Goal: Information Seeking & Learning: Check status

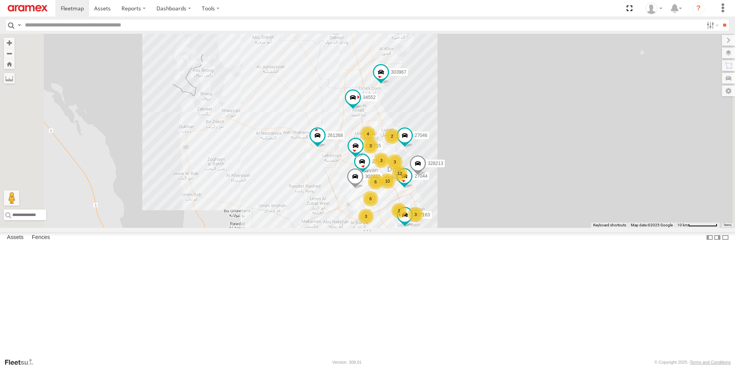
click at [65, 28] on input "text" at bounding box center [362, 25] width 681 height 11
type input "******"
click at [720, 20] on input "**" at bounding box center [724, 25] width 9 height 11
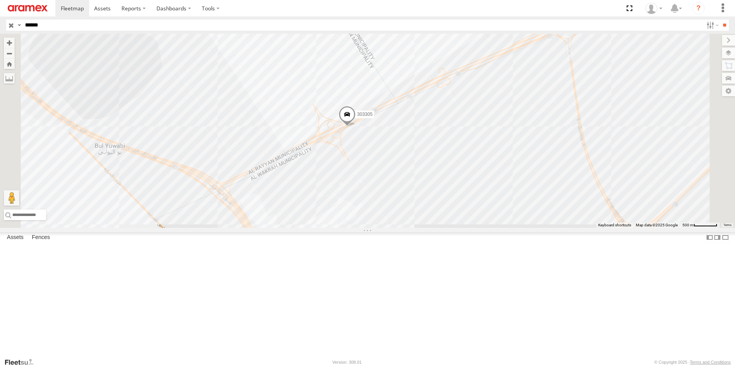
click at [355, 127] on span at bounding box center [346, 116] width 17 height 21
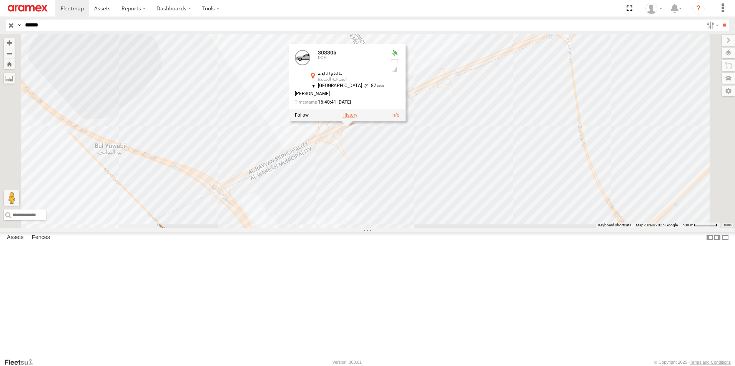
click at [357, 118] on label at bounding box center [349, 115] width 15 height 5
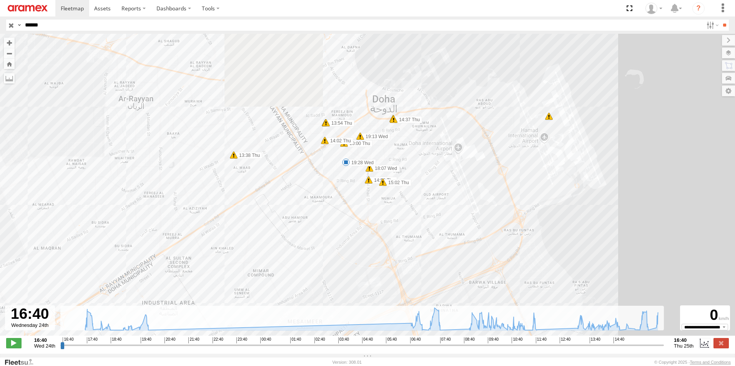
drag, startPoint x: 402, startPoint y: 199, endPoint x: 429, endPoint y: 288, distance: 93.2
click at [429, 288] on div "303305 16:44 Wed 17:29 Wed 17:30 Wed 19:28 Wed 20:09 Wed 07:48 Thu 07:58 Thu 11…" at bounding box center [367, 189] width 735 height 310
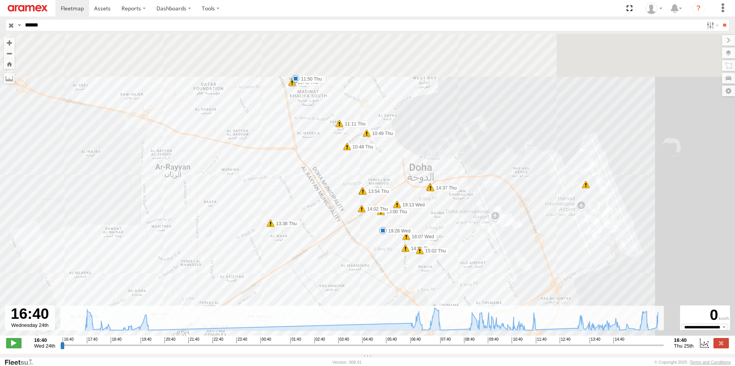
drag, startPoint x: 448, startPoint y: 274, endPoint x: 454, endPoint y: 285, distance: 12.4
click at [454, 285] on div "303305 16:44 Wed 17:29 Wed 17:30 Wed 19:28 Wed 20:09 Wed 07:48 Thu 07:58 Thu 11…" at bounding box center [367, 189] width 735 height 310
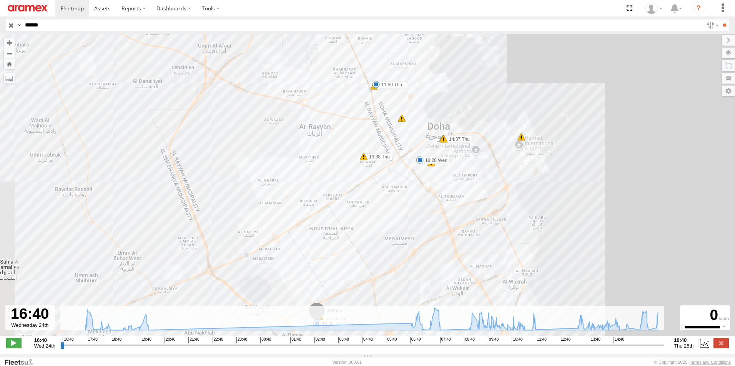
drag, startPoint x: 418, startPoint y: 201, endPoint x: 436, endPoint y: 113, distance: 89.4
click at [436, 113] on div "303305 16:44 Wed 17:29 Wed 17:30 Wed 19:28 Wed 20:09 Wed 07:48 Thu 07:58 Thu 11…" at bounding box center [367, 189] width 735 height 310
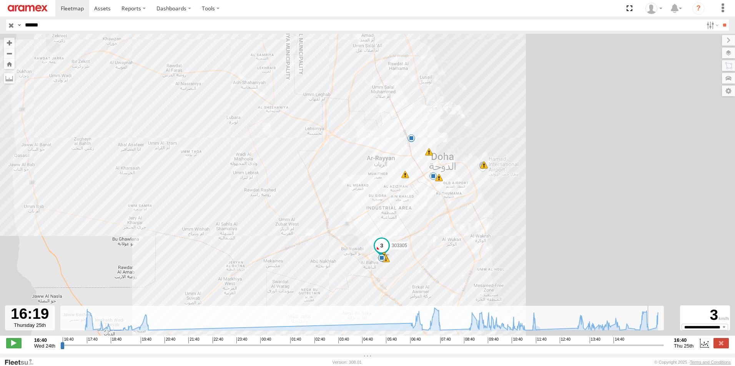
click at [652, 349] on input "range" at bounding box center [361, 345] width 603 height 7
drag, startPoint x: 653, startPoint y: 352, endPoint x: 660, endPoint y: 350, distance: 7.1
click at [660, 349] on input "range" at bounding box center [361, 345] width 603 height 7
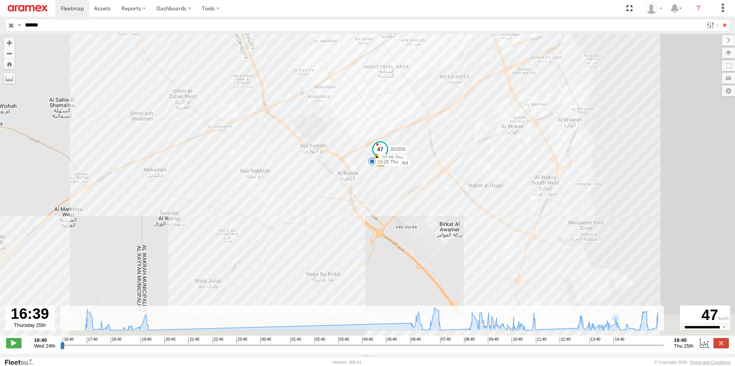
drag, startPoint x: 394, startPoint y: 252, endPoint x: 373, endPoint y: 68, distance: 185.6
click at [373, 68] on div "303305 16:44 Wed 17:29 Wed 17:30 Wed 19:28 Wed 20:09 Wed 07:48 Thu 07:58 Thu 11…" at bounding box center [367, 189] width 735 height 310
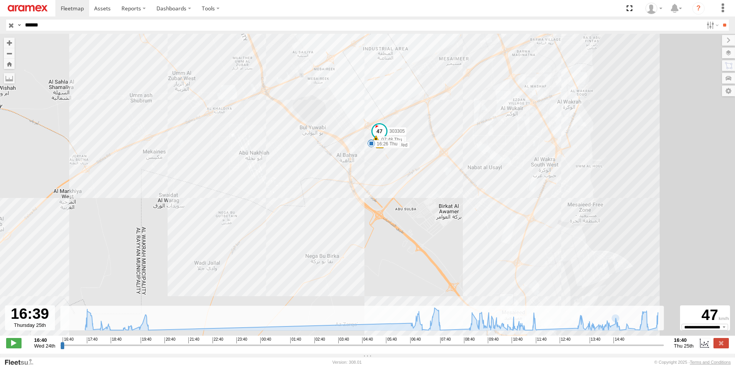
click at [361, 155] on div "303305 16:44 Wed 17:29 Wed 17:30 Wed 19:28 Wed 20:09 Wed 07:48 Thu 07:58 Thu 11…" at bounding box center [367, 189] width 735 height 310
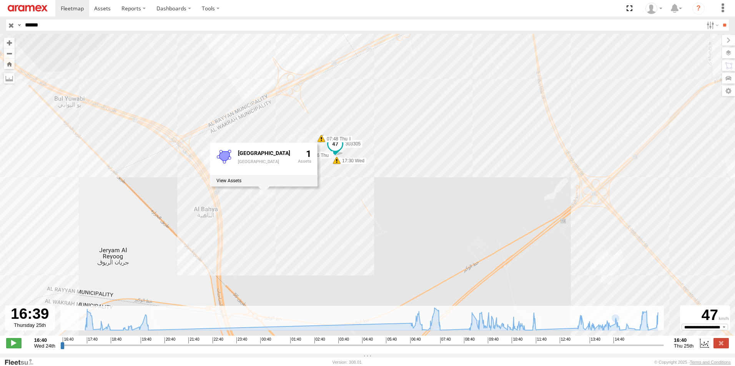
drag, startPoint x: 328, startPoint y: 182, endPoint x: 331, endPoint y: 236, distance: 54.2
click at [331, 236] on div "303305 16:44 Wed 17:29 Wed 17:30 Wed 19:28 Wed 20:09 Wed 07:48 Thu 07:58 Thu 11…" at bounding box center [367, 189] width 735 height 310
click at [328, 105] on div "303305 16:44 Wed 17:29 Wed 17:30 Wed 19:28 Wed 20:09 Wed 07:48 Thu 07:58 Thu 11…" at bounding box center [367, 189] width 735 height 310
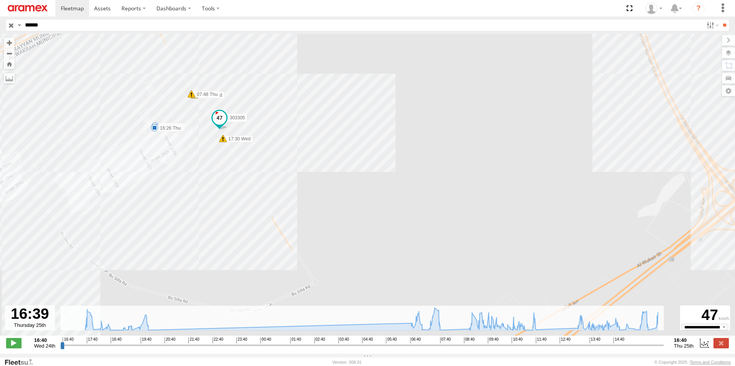
click at [222, 124] on span at bounding box center [219, 118] width 14 height 14
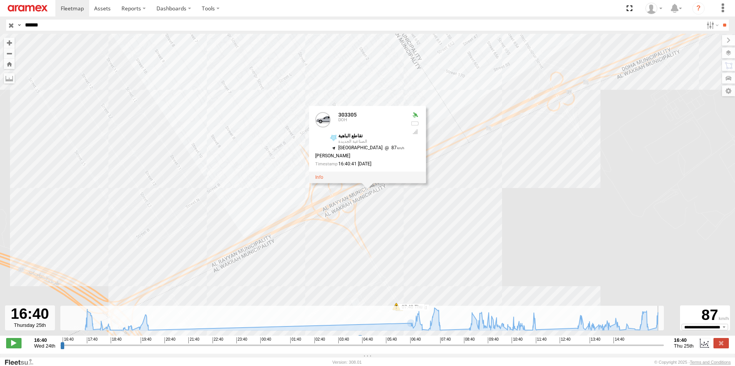
drag, startPoint x: 661, startPoint y: 349, endPoint x: 711, endPoint y: 350, distance: 49.9
click at [663, 349] on input "range" at bounding box center [361, 345] width 603 height 7
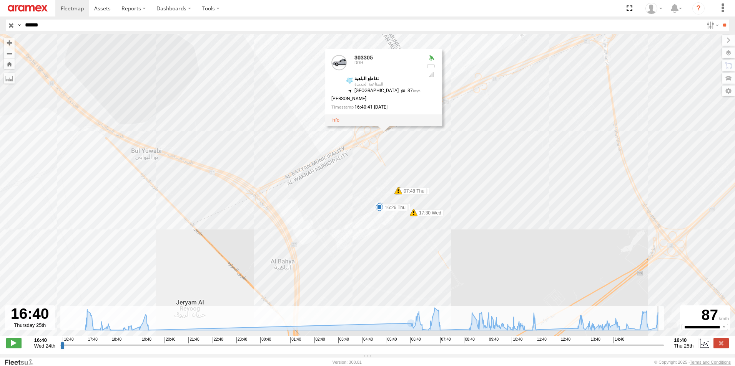
drag, startPoint x: 607, startPoint y: 235, endPoint x: 491, endPoint y: 145, distance: 146.4
click at [491, 145] on div "303305 16:44 Wed 17:29 Wed 17:30 Wed 19:28 Wed 20:09 Wed 07:48 Thu 07:58 Thu 11…" at bounding box center [367, 189] width 735 height 310
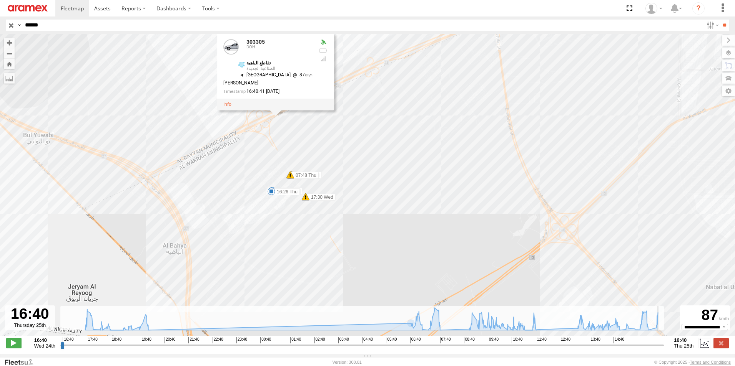
drag, startPoint x: 580, startPoint y: 170, endPoint x: 470, endPoint y: 154, distance: 111.4
click at [470, 154] on div "303305 16:44 Wed 17:29 Wed 17:30 Wed 19:28 Wed 20:09 Wed 07:48 Thu 07:58 Thu 11…" at bounding box center [367, 189] width 735 height 310
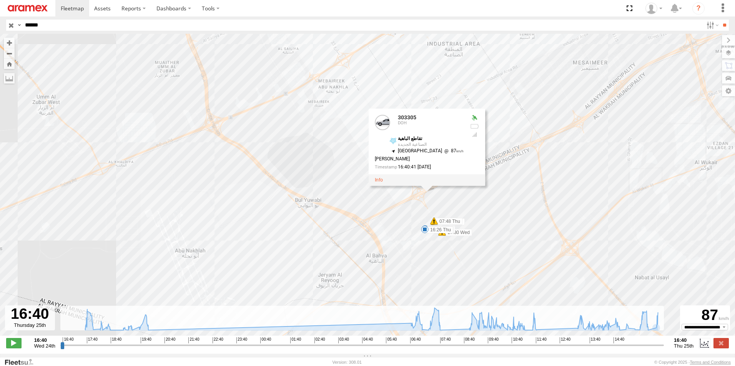
type input "**********"
drag, startPoint x: 661, startPoint y: 348, endPoint x: 667, endPoint y: 348, distance: 6.2
click at [663, 348] on input "range" at bounding box center [361, 345] width 603 height 7
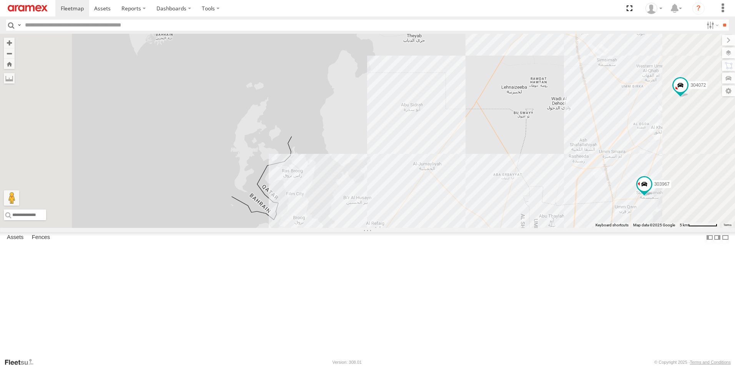
click at [140, 28] on input "text" at bounding box center [362, 25] width 681 height 11
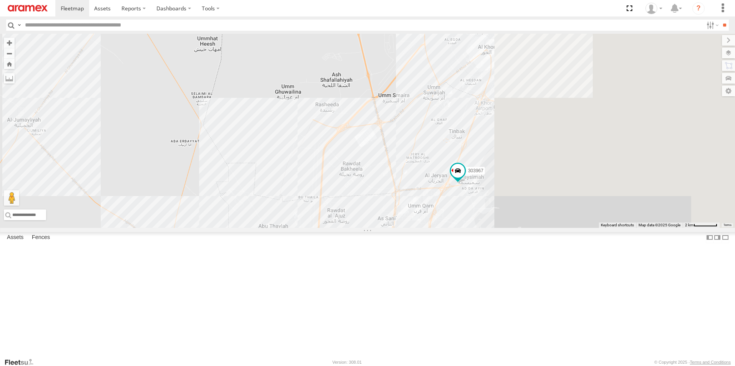
drag, startPoint x: 704, startPoint y: 243, endPoint x: 408, endPoint y: 249, distance: 295.5
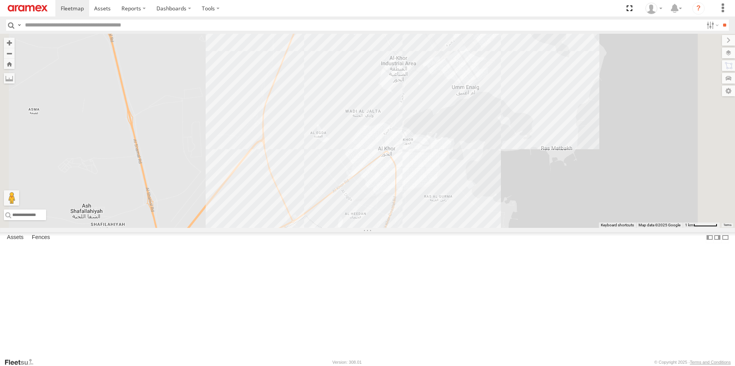
drag, startPoint x: 531, startPoint y: 139, endPoint x: 501, endPoint y: 386, distance: 248.8
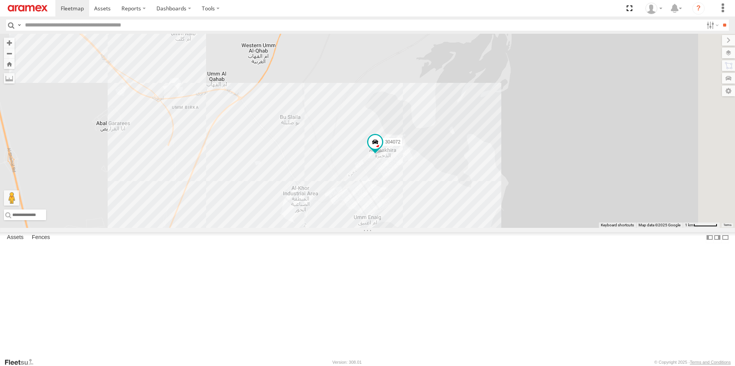
drag, startPoint x: 501, startPoint y: 386, endPoint x: 566, endPoint y: 256, distance: 145.0
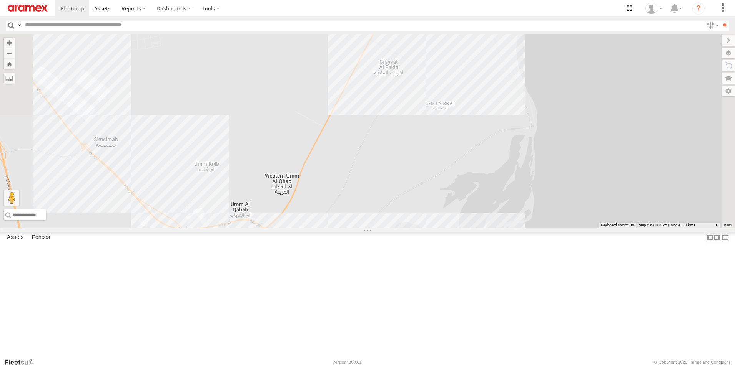
drag, startPoint x: 454, startPoint y: 158, endPoint x: 478, endPoint y: 299, distance: 143.3
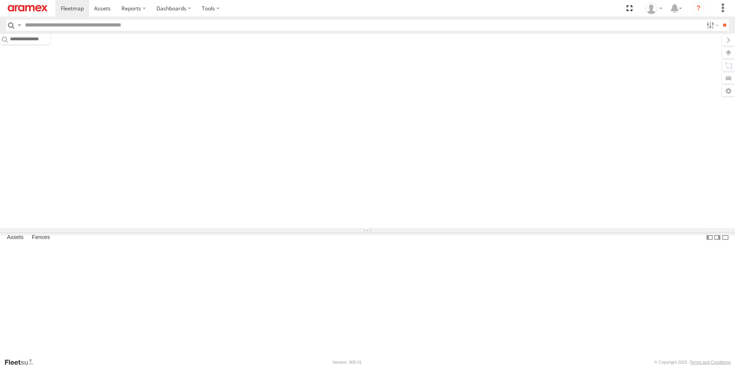
type input "******"
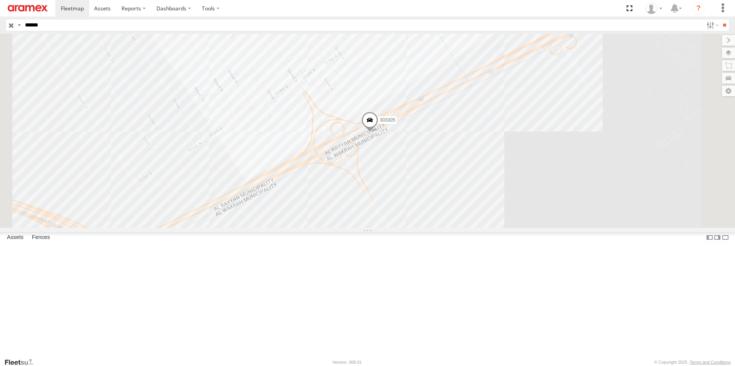
click at [378, 133] on span at bounding box center [369, 122] width 17 height 21
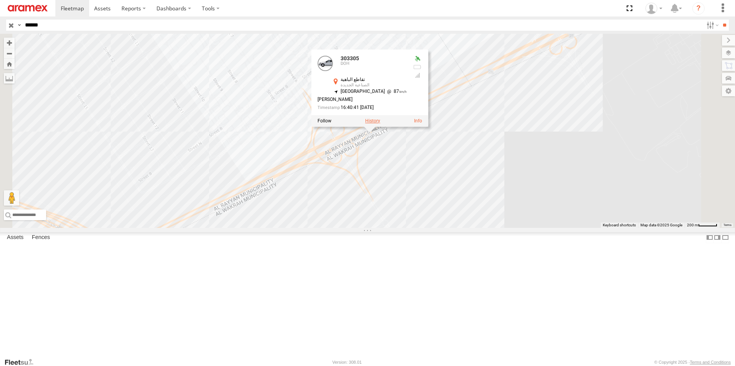
click at [380, 124] on label at bounding box center [372, 120] width 15 height 5
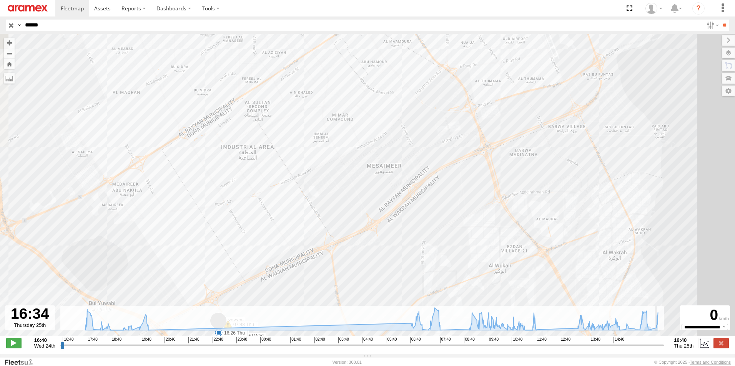
click at [658, 348] on input "range" at bounding box center [361, 345] width 603 height 7
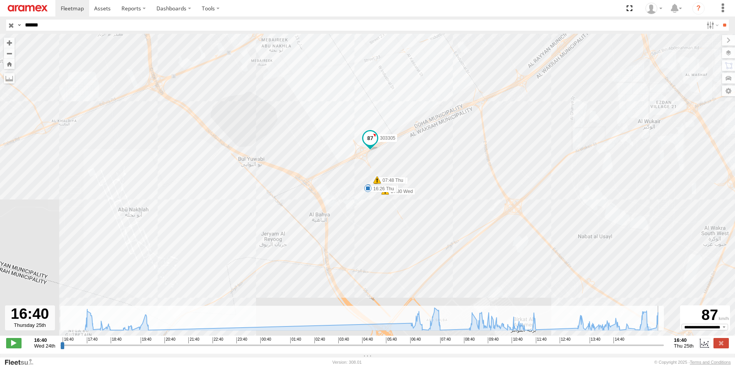
type input "**********"
click at [662, 348] on input "range" at bounding box center [361, 345] width 603 height 7
drag, startPoint x: 16, startPoint y: 1, endPoint x: 221, endPoint y: 152, distance: 255.2
click at [221, 152] on div "303305 16:44 Wed 17:29 Wed 17:30 Wed 19:28 Wed 20:09 Wed 07:48 Thu 07:58 Thu 11…" at bounding box center [367, 189] width 735 height 310
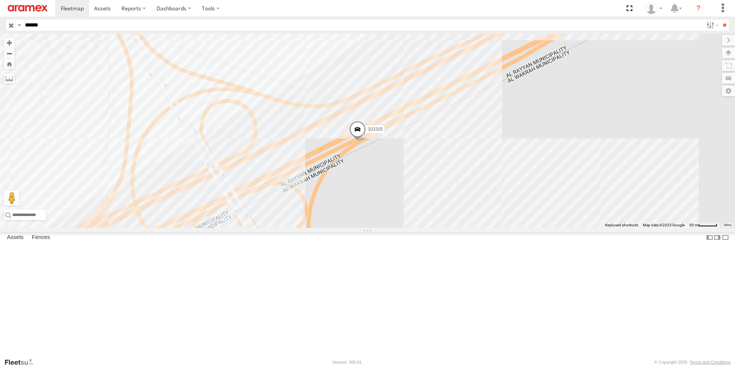
click at [366, 142] on span at bounding box center [357, 131] width 17 height 21
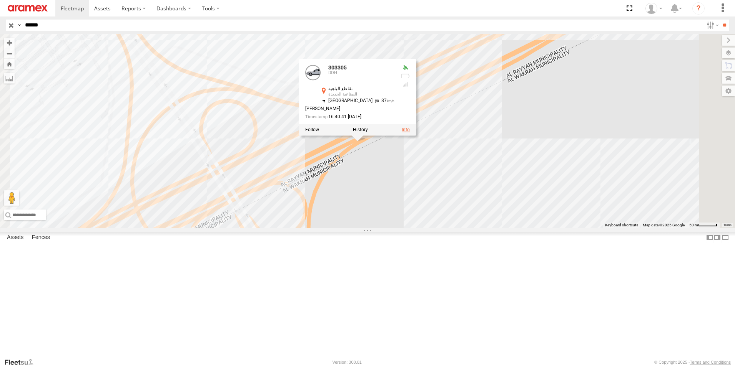
click at [410, 133] on link at bounding box center [405, 130] width 8 height 5
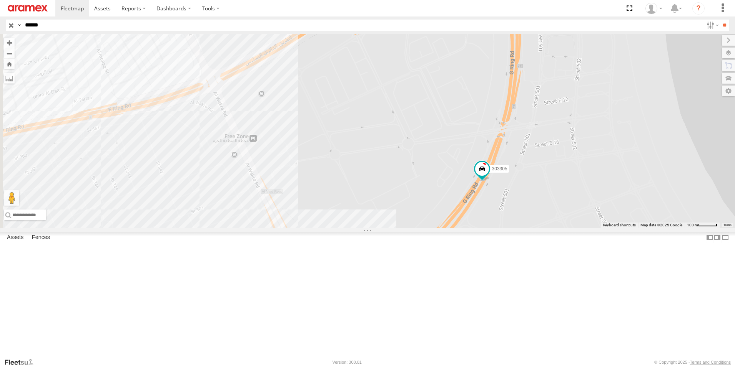
drag, startPoint x: 451, startPoint y: 196, endPoint x: 597, endPoint y: 260, distance: 160.0
click at [597, 228] on div "303305" at bounding box center [367, 131] width 735 height 194
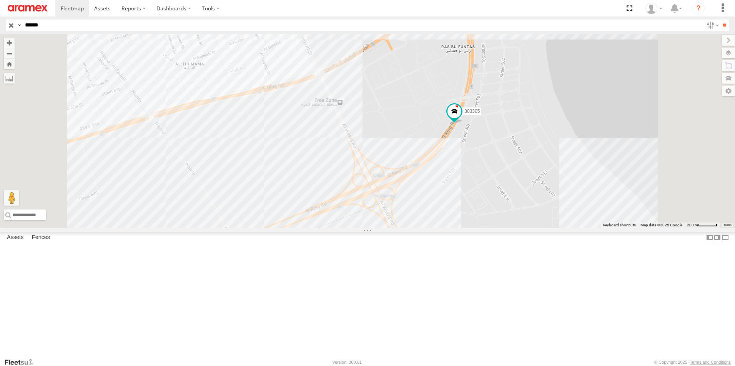
drag, startPoint x: 589, startPoint y: 284, endPoint x: 557, endPoint y: 221, distance: 70.4
click at [557, 221] on div "303305" at bounding box center [367, 131] width 735 height 194
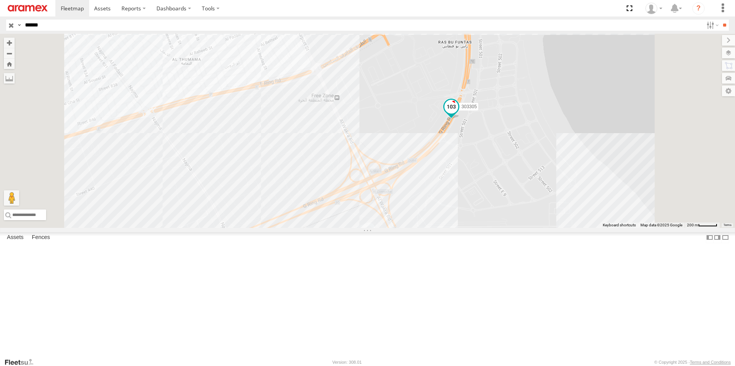
click at [459, 119] on span at bounding box center [451, 109] width 17 height 21
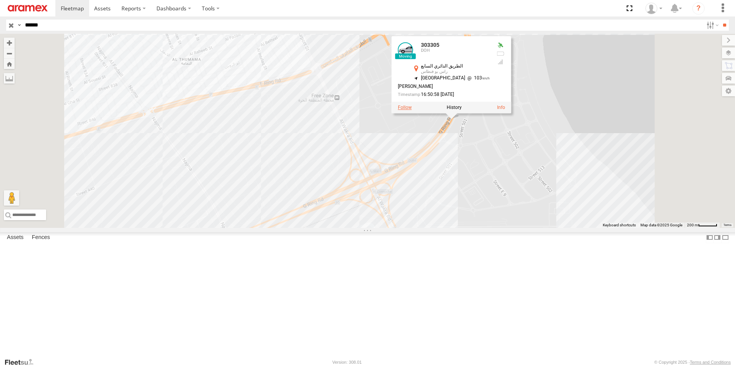
click at [411, 111] on label at bounding box center [405, 107] width 14 height 5
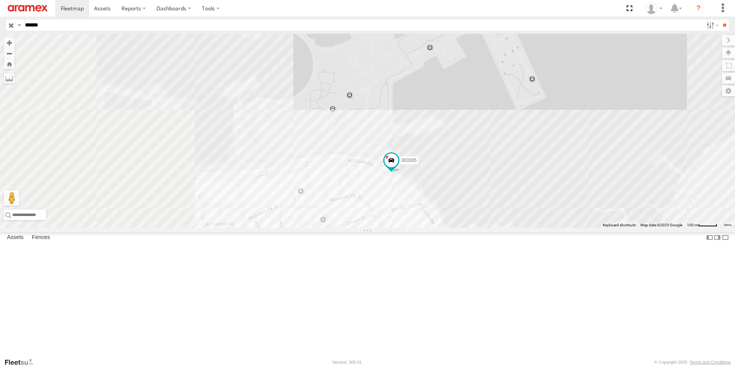
drag, startPoint x: 430, startPoint y: 195, endPoint x: 555, endPoint y: 213, distance: 126.6
click at [555, 213] on div "303305" at bounding box center [367, 131] width 735 height 194
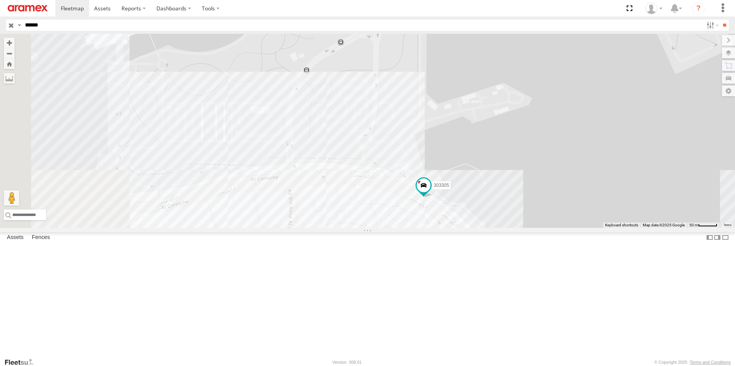
drag, startPoint x: 479, startPoint y: 210, endPoint x: 572, endPoint y: 208, distance: 92.6
click at [572, 208] on div "303305" at bounding box center [367, 131] width 735 height 194
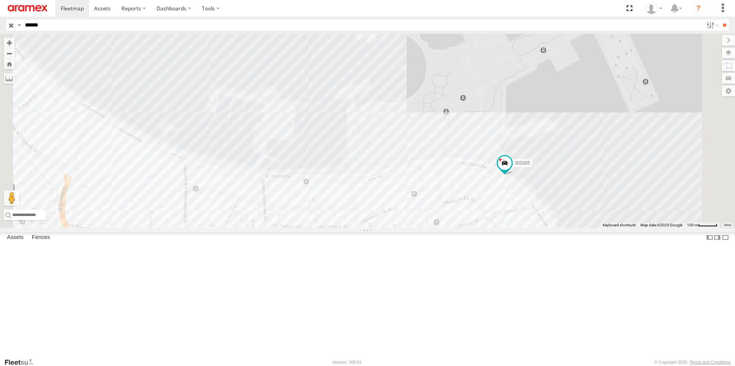
drag, startPoint x: 567, startPoint y: 236, endPoint x: 623, endPoint y: 243, distance: 55.7
click at [623, 228] on div "303305" at bounding box center [367, 131] width 735 height 194
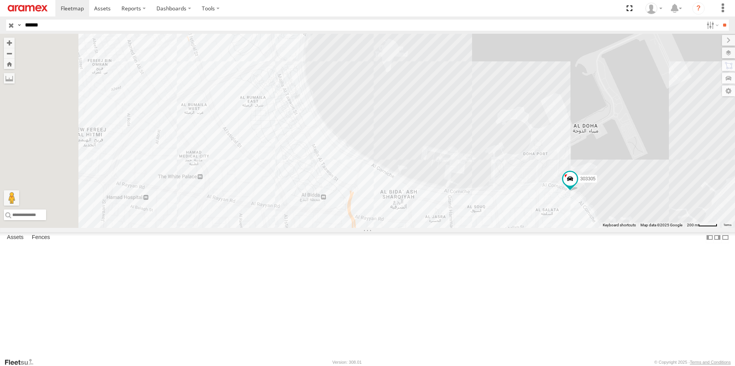
drag, startPoint x: 475, startPoint y: 225, endPoint x: 567, endPoint y: 258, distance: 97.4
click at [567, 228] on div "303305" at bounding box center [367, 131] width 735 height 194
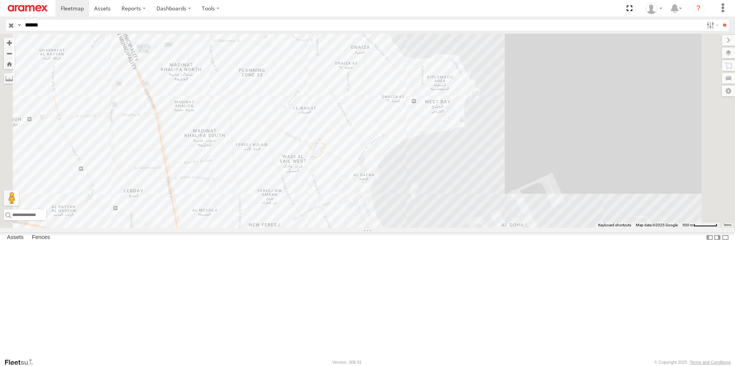
drag, startPoint x: 525, startPoint y: 206, endPoint x: 496, endPoint y: 272, distance: 72.6
click at [496, 228] on div "303305" at bounding box center [367, 131] width 735 height 194
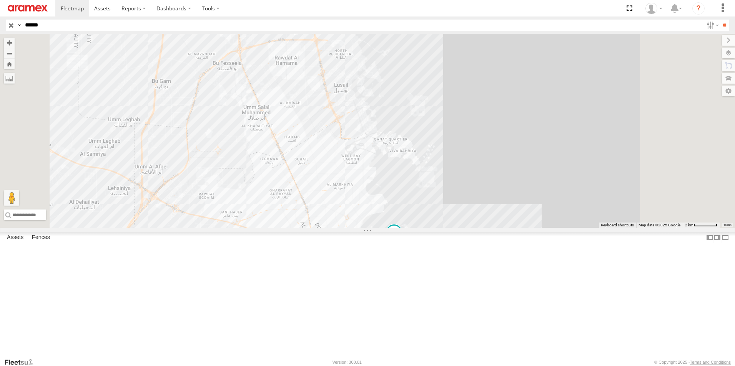
drag, startPoint x: 496, startPoint y: 167, endPoint x: 454, endPoint y: 230, distance: 76.5
click at [454, 228] on div "303305" at bounding box center [367, 131] width 735 height 194
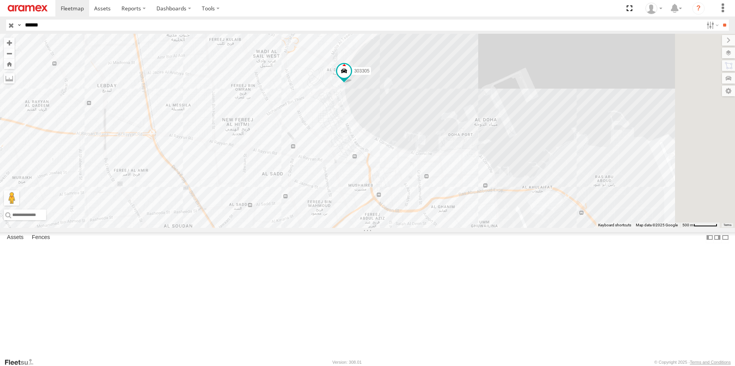
drag, startPoint x: 519, startPoint y: 181, endPoint x: 504, endPoint y: 152, distance: 32.5
click at [504, 152] on div "303305" at bounding box center [367, 131] width 735 height 194
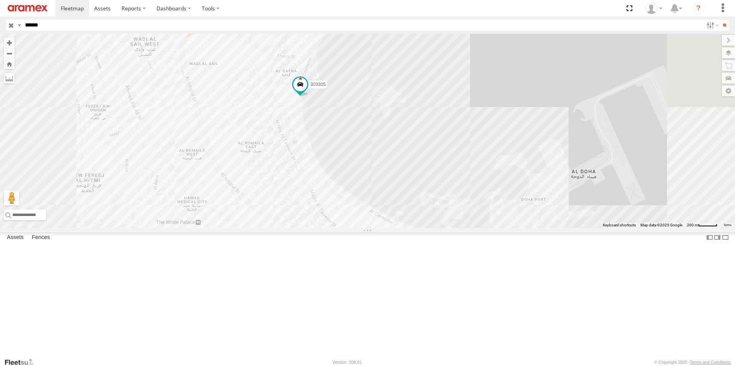
click at [477, 136] on div "303305" at bounding box center [367, 131] width 735 height 194
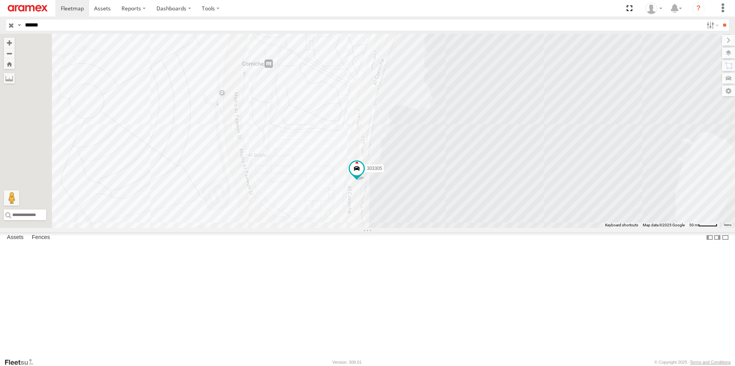
drag, startPoint x: 552, startPoint y: 155, endPoint x: 684, endPoint y: 155, distance: 132.1
click at [684, 155] on div "303305" at bounding box center [367, 131] width 735 height 194
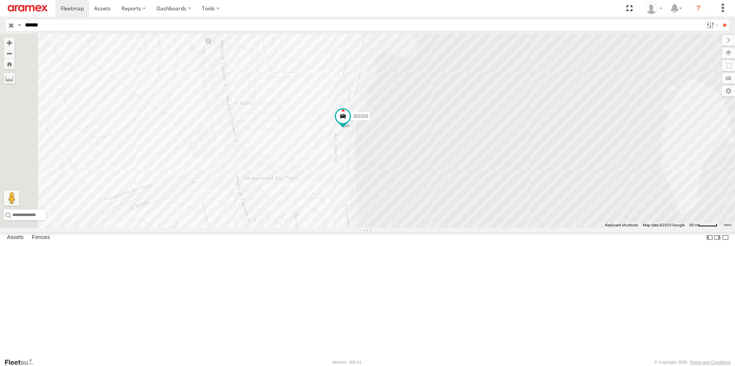
drag, startPoint x: 353, startPoint y: 180, endPoint x: 602, endPoint y: 120, distance: 255.3
click at [602, 120] on div "303305" at bounding box center [367, 131] width 735 height 194
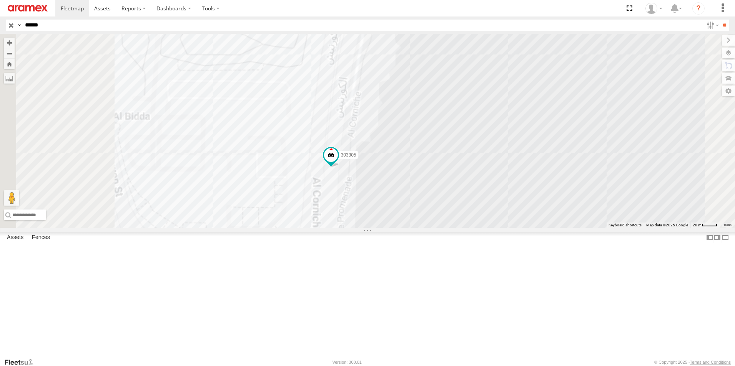
drag, startPoint x: 434, startPoint y: 145, endPoint x: 560, endPoint y: 118, distance: 128.5
click at [560, 118] on div "303305" at bounding box center [367, 131] width 735 height 194
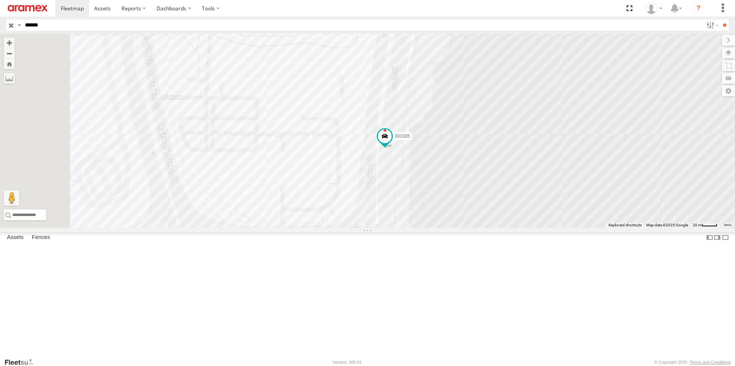
drag, startPoint x: 524, startPoint y: 158, endPoint x: 561, endPoint y: 140, distance: 41.4
click at [561, 140] on div "303305" at bounding box center [367, 131] width 735 height 194
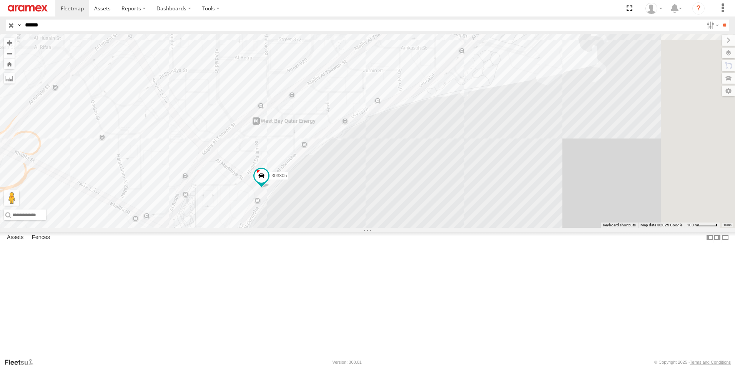
drag, startPoint x: 467, startPoint y: 199, endPoint x: 432, endPoint y: 292, distance: 99.2
click at [432, 228] on div "303305" at bounding box center [367, 131] width 735 height 194
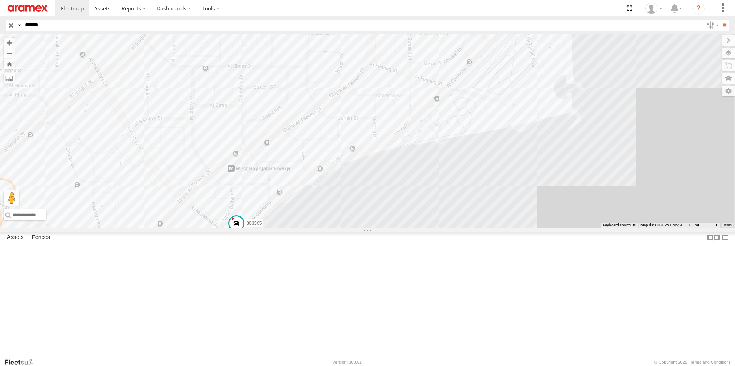
drag, startPoint x: 453, startPoint y: 252, endPoint x: 428, endPoint y: 303, distance: 56.5
click at [428, 228] on div "303305" at bounding box center [367, 131] width 735 height 194
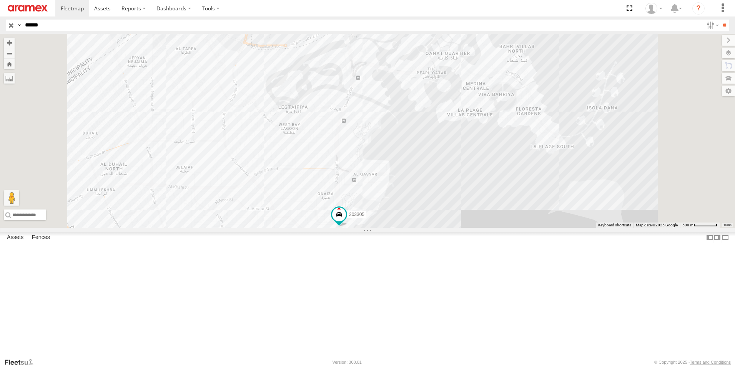
drag, startPoint x: 459, startPoint y: 128, endPoint x: 431, endPoint y: 226, distance: 101.9
click at [431, 226] on div "303305" at bounding box center [367, 131] width 735 height 194
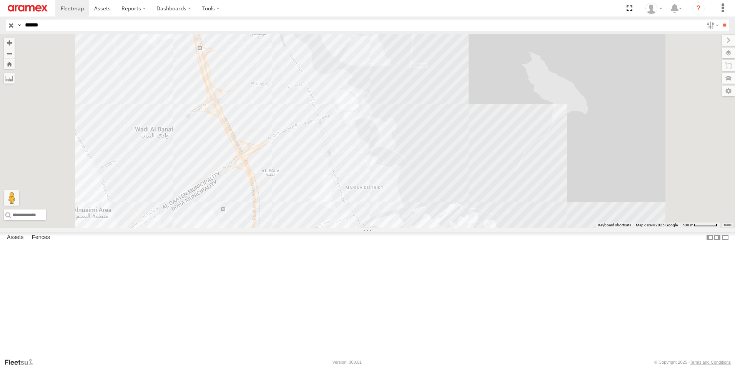
drag, startPoint x: 462, startPoint y: 190, endPoint x: 478, endPoint y: 302, distance: 113.6
click at [471, 366] on html at bounding box center [367, 183] width 735 height 366
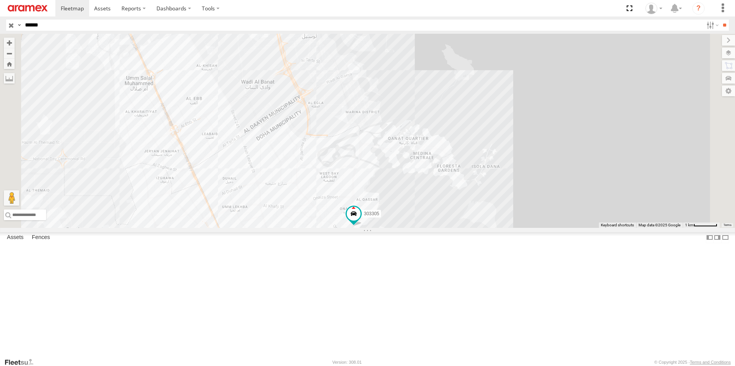
drag, startPoint x: 473, startPoint y: 265, endPoint x: 467, endPoint y: 194, distance: 71.3
click at [467, 194] on div "303305" at bounding box center [367, 131] width 735 height 194
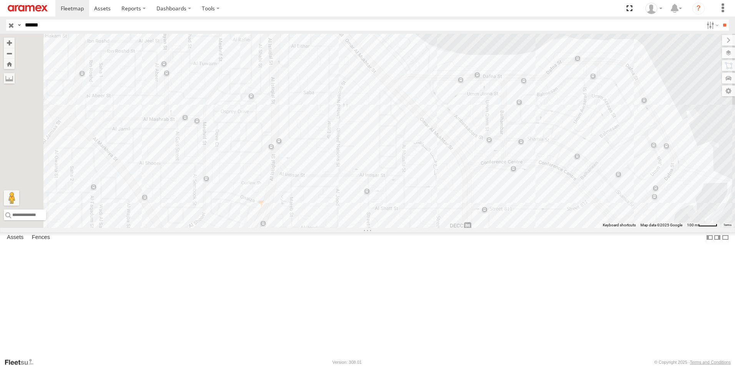
drag, startPoint x: 469, startPoint y: 207, endPoint x: 695, endPoint y: 141, distance: 236.2
click at [695, 141] on div "303305" at bounding box center [367, 131] width 735 height 194
click at [482, 228] on div "303305" at bounding box center [367, 131] width 735 height 194
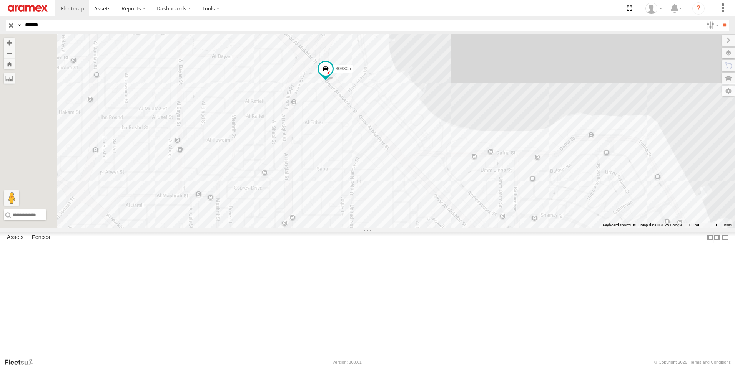
drag, startPoint x: 538, startPoint y: 160, endPoint x: 554, endPoint y: 250, distance: 92.2
click at [554, 228] on div "303305 Westbay Westbay 1" at bounding box center [367, 131] width 735 height 194
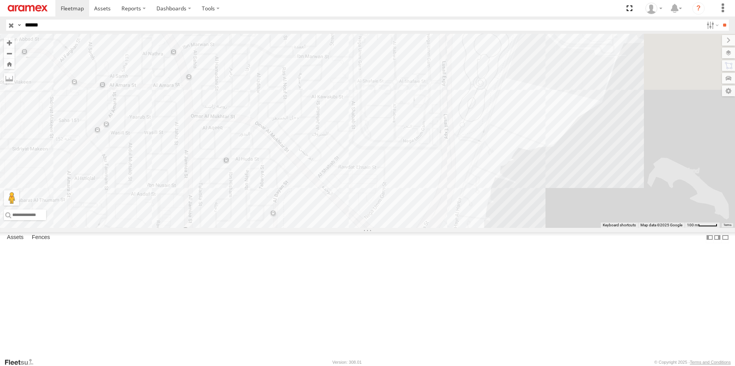
drag, startPoint x: 463, startPoint y: 187, endPoint x: 550, endPoint y: 385, distance: 215.9
click at [550, 366] on html at bounding box center [367, 183] width 735 height 366
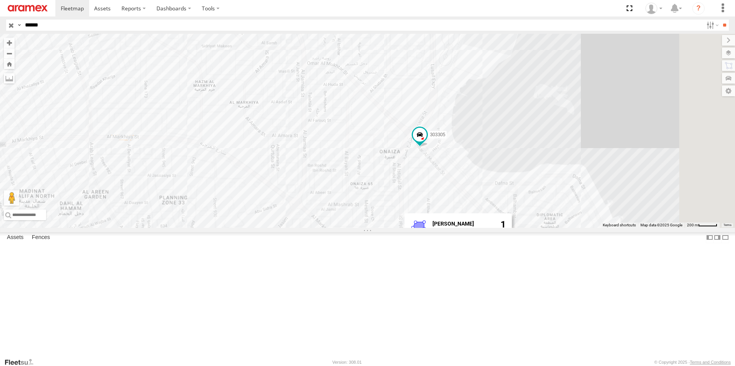
drag, startPoint x: 518, startPoint y: 194, endPoint x: 518, endPoint y: 161, distance: 33.0
click at [518, 162] on div "303305 Westbay Westbay 1" at bounding box center [367, 131] width 735 height 194
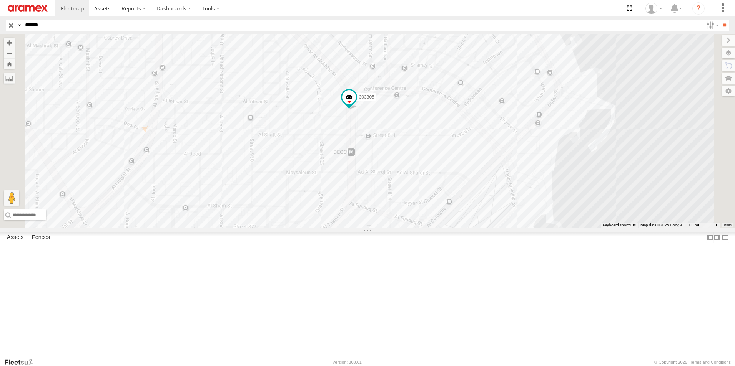
drag, startPoint x: 465, startPoint y: 250, endPoint x: 537, endPoint y: 201, distance: 87.9
click at [537, 201] on div "303305" at bounding box center [367, 131] width 735 height 194
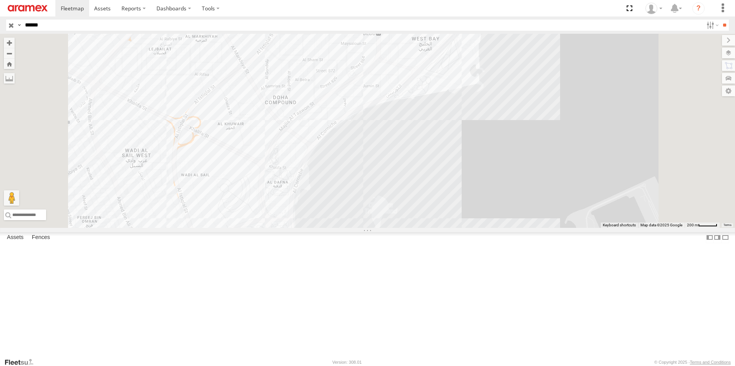
drag, startPoint x: 445, startPoint y: 346, endPoint x: 463, endPoint y: 207, distance: 140.2
click at [463, 207] on div "303305" at bounding box center [367, 131] width 735 height 194
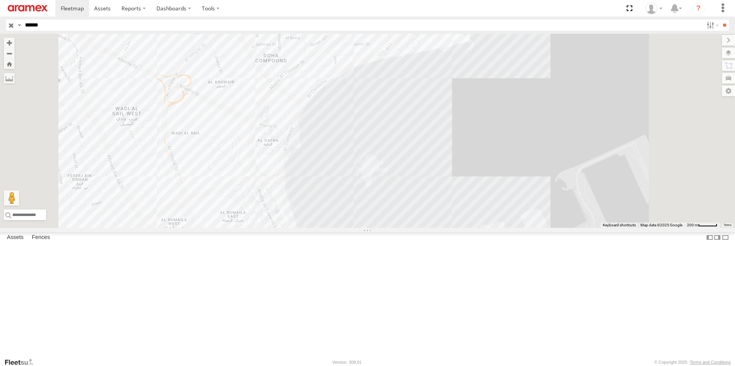
drag, startPoint x: 454, startPoint y: 310, endPoint x: 440, endPoint y: 236, distance: 75.4
click at [440, 228] on div "303305" at bounding box center [367, 131] width 735 height 194
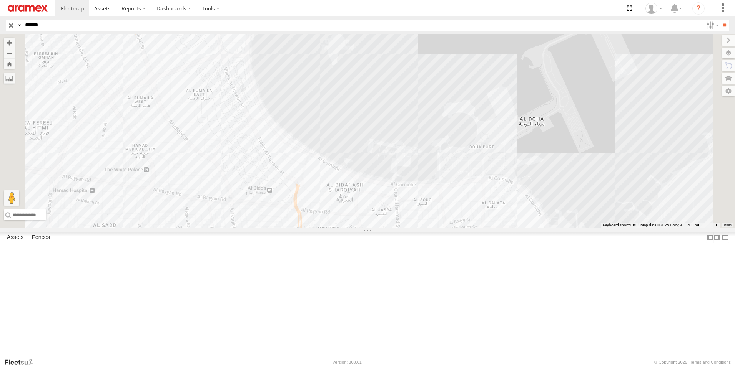
drag, startPoint x: 458, startPoint y: 271, endPoint x: 432, endPoint y: 183, distance: 91.8
click at [432, 183] on div "303305" at bounding box center [367, 131] width 735 height 194
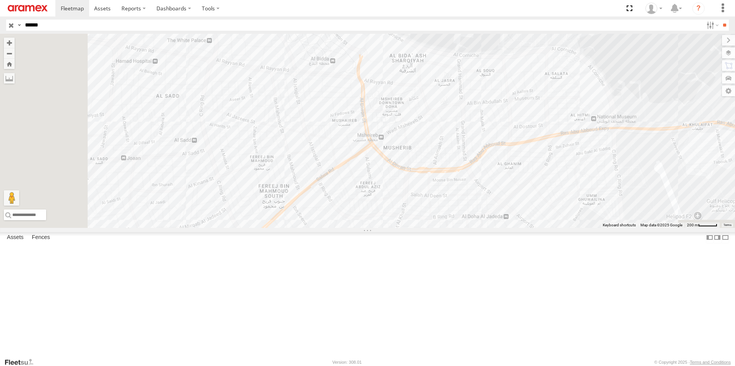
drag, startPoint x: 496, startPoint y: 254, endPoint x: 521, endPoint y: 207, distance: 52.2
click at [521, 207] on div "303305" at bounding box center [367, 131] width 735 height 194
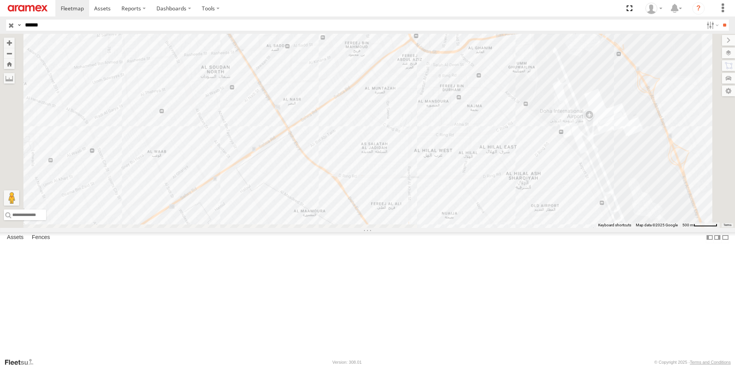
drag, startPoint x: 514, startPoint y: 281, endPoint x: 512, endPoint y: 200, distance: 81.1
click at [512, 200] on div "303305" at bounding box center [367, 131] width 735 height 194
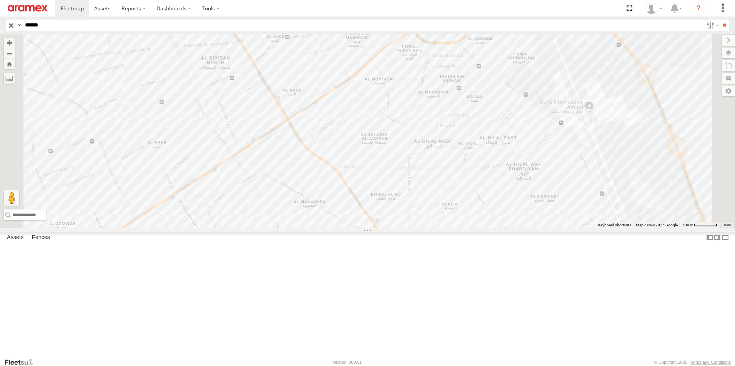
click at [511, 212] on div "303305" at bounding box center [367, 131] width 735 height 194
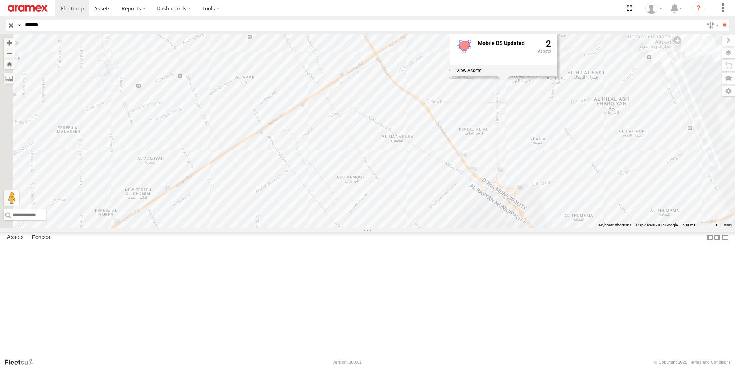
drag, startPoint x: 520, startPoint y: 255, endPoint x: 610, endPoint y: 188, distance: 112.6
click at [610, 188] on div "303305 Mobile DS Updated 2" at bounding box center [367, 131] width 735 height 194
click at [434, 228] on div "303305 Mobile DS Updated 2" at bounding box center [367, 131] width 735 height 194
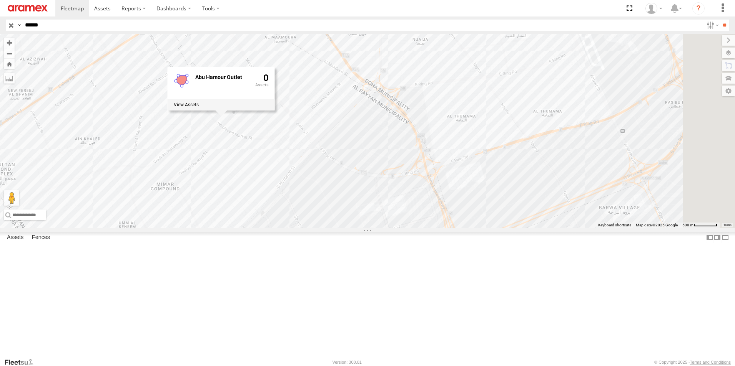
drag, startPoint x: 512, startPoint y: 272, endPoint x: 364, endPoint y: 159, distance: 185.9
click at [364, 159] on div "303305 Abu Hamour Outlet 0" at bounding box center [367, 131] width 735 height 194
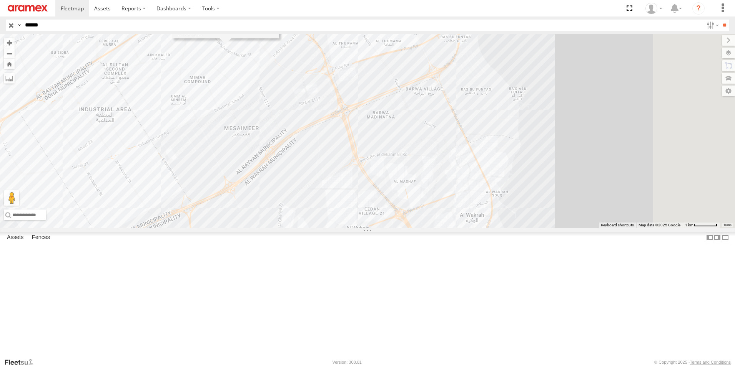
drag, startPoint x: 498, startPoint y: 248, endPoint x: 426, endPoint y: 149, distance: 123.2
click at [426, 149] on div "303305 Abu Hamour Outlet 0" at bounding box center [367, 131] width 735 height 194
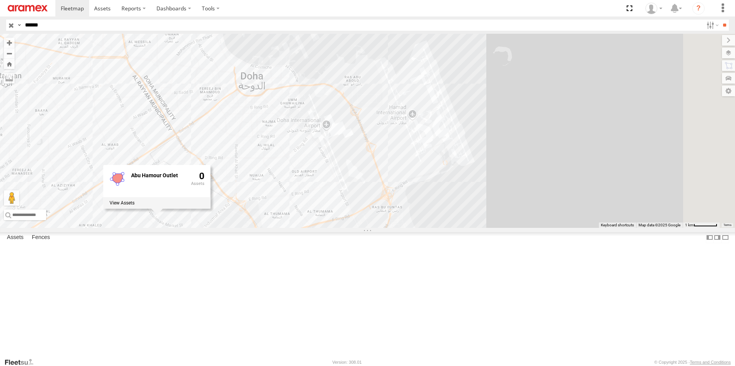
drag, startPoint x: 490, startPoint y: 174, endPoint x: 430, endPoint y: 355, distance: 190.6
click at [430, 228] on div "303305 Abu Hamour Outlet 0" at bounding box center [367, 131] width 735 height 194
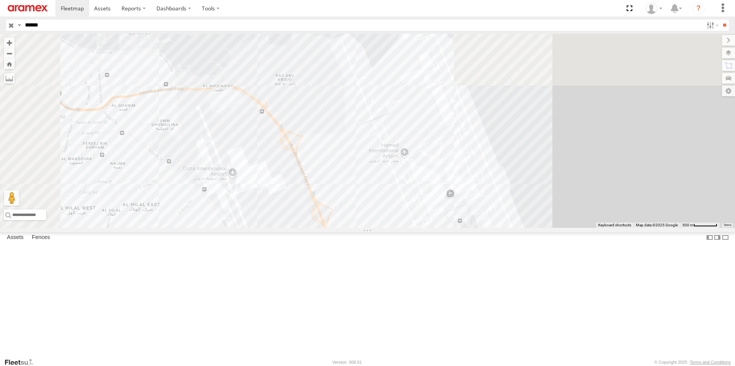
click at [484, 228] on div "303305 Abu Hamour Outlet 0" at bounding box center [367, 131] width 735 height 194
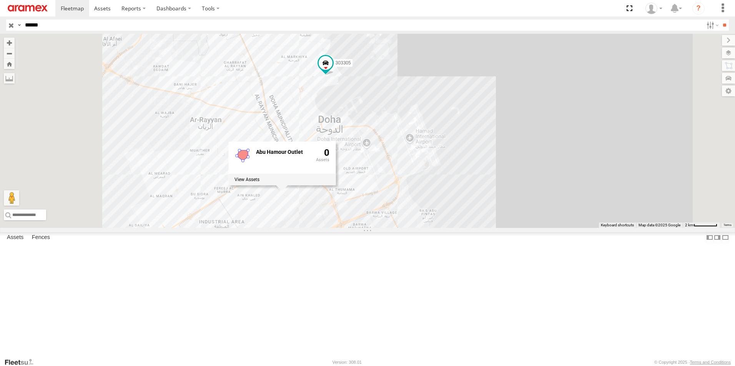
drag, startPoint x: 430, startPoint y: 321, endPoint x: 512, endPoint y: 138, distance: 200.6
click at [512, 139] on div "303305 Abu Hamour Outlet 0" at bounding box center [367, 131] width 735 height 194
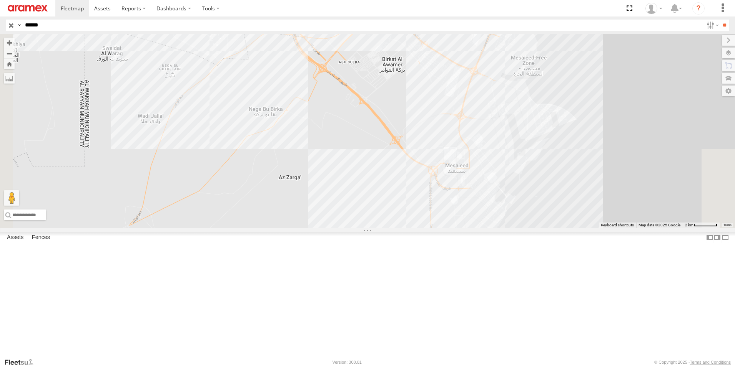
drag, startPoint x: 451, startPoint y: 232, endPoint x: 435, endPoint y: 181, distance: 53.0
click at [435, 181] on div "303305 Abu Hamour Outlet 0" at bounding box center [367, 131] width 735 height 194
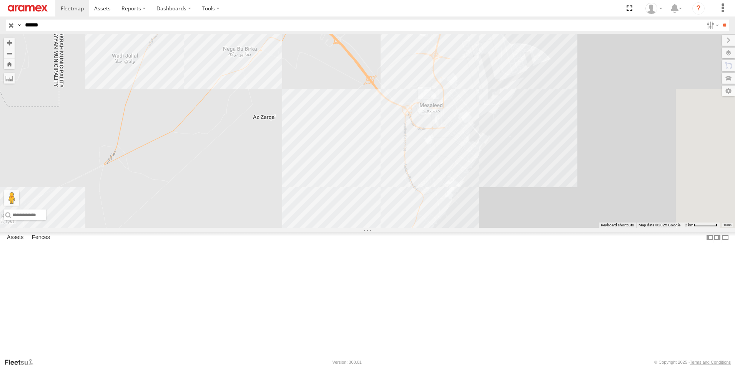
drag, startPoint x: 427, startPoint y: 264, endPoint x: 385, endPoint y: 217, distance: 62.8
click at [385, 217] on div "303305 Abu Hamour Outlet 0" at bounding box center [367, 131] width 735 height 194
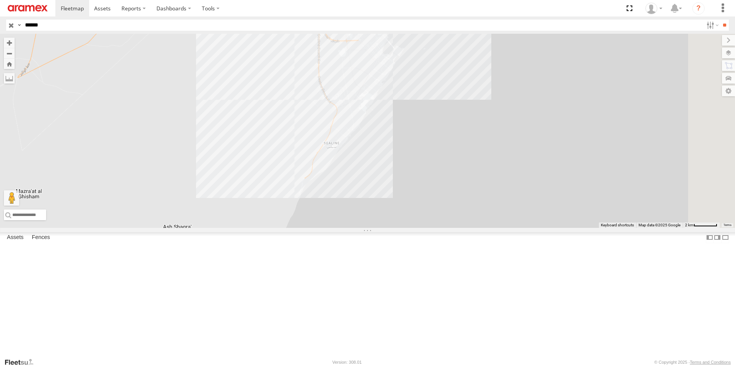
drag, startPoint x: 388, startPoint y: 198, endPoint x: 389, endPoint y: 202, distance: 4.9
click at [389, 201] on div "303305 Abu Hamour Outlet 0" at bounding box center [367, 131] width 735 height 194
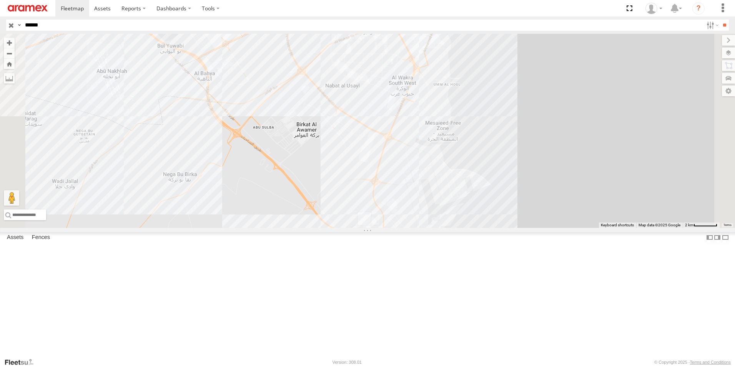
click at [329, 121] on div "303305 Abu Hamour Outlet 0" at bounding box center [367, 131] width 735 height 194
drag, startPoint x: 372, startPoint y: 164, endPoint x: 396, endPoint y: 245, distance: 84.5
click at [396, 228] on div "303305 Logistics Village Logistics Village 2" at bounding box center [367, 131] width 735 height 194
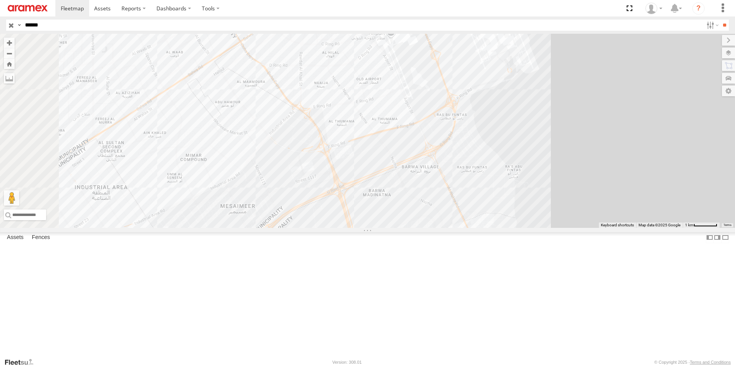
drag, startPoint x: 444, startPoint y: 171, endPoint x: 471, endPoint y: 287, distance: 118.8
click at [471, 228] on div "303305 Logistics Village Logistics Village 2" at bounding box center [367, 131] width 735 height 194
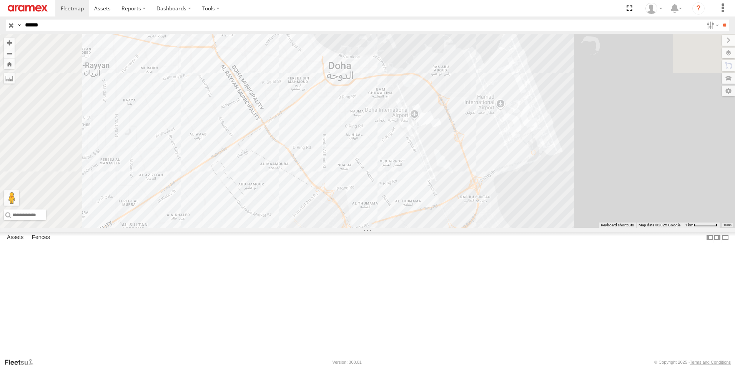
click at [340, 228] on div "303305 Logistics Village Logistics Village 2" at bounding box center [367, 131] width 735 height 194
click at [424, 201] on div "303305 Abu Hamour Outlet 0" at bounding box center [367, 131] width 735 height 194
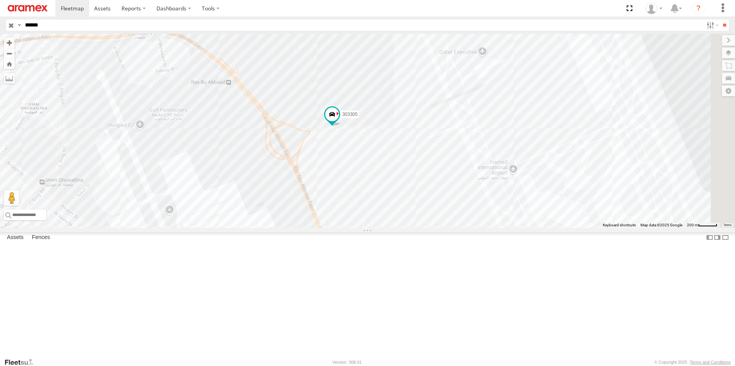
drag, startPoint x: 386, startPoint y: 195, endPoint x: 415, endPoint y: 201, distance: 28.9
click at [415, 201] on div "303305" at bounding box center [367, 131] width 735 height 194
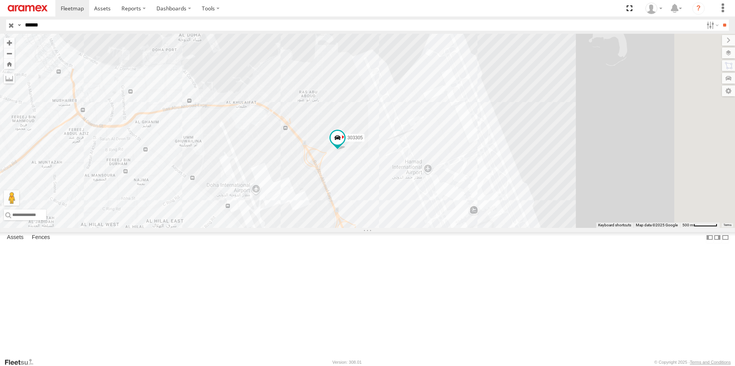
drag, startPoint x: 560, startPoint y: 168, endPoint x: 514, endPoint y: 198, distance: 54.7
click at [514, 198] on div "303305" at bounding box center [367, 131] width 735 height 194
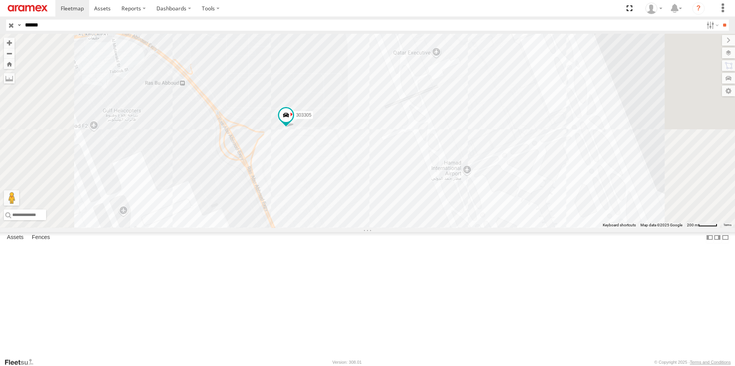
drag, startPoint x: 509, startPoint y: 190, endPoint x: 527, endPoint y: 143, distance: 50.6
click at [527, 143] on div "303305" at bounding box center [367, 131] width 735 height 194
